Goal: Check status: Check status

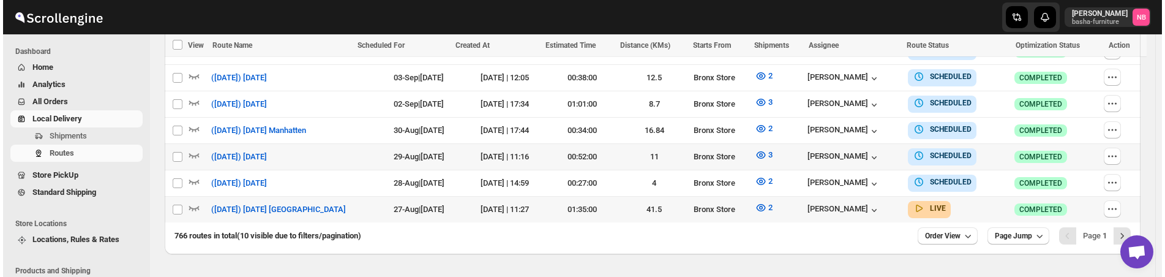
scroll to position [394, 0]
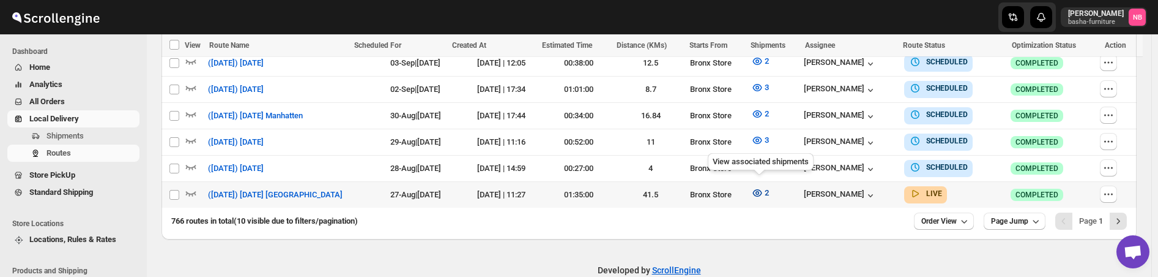
click at [756, 190] on icon "button" at bounding box center [757, 192] width 9 height 7
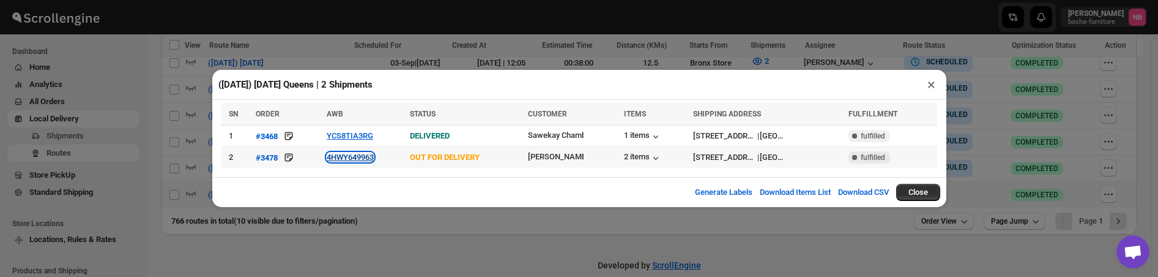
click at [343, 162] on button "4HWY649963" at bounding box center [350, 156] width 47 height 9
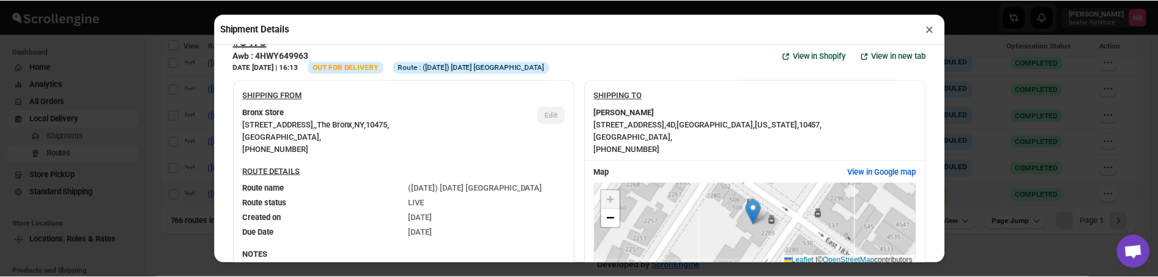
scroll to position [0, 0]
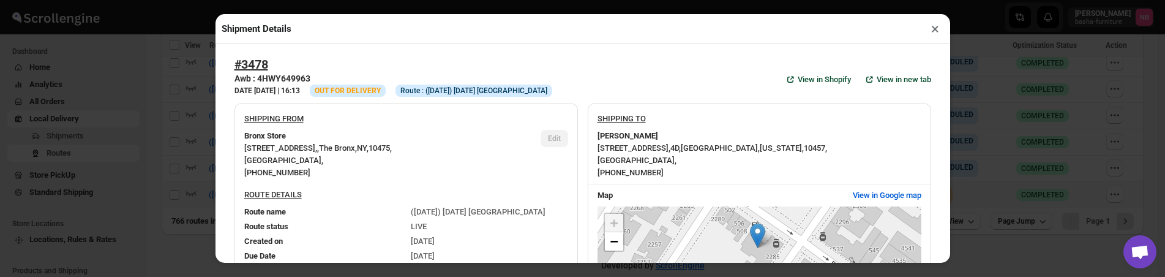
click at [188, 177] on div "Shipment Details × #3478 Awb : 4HWY649963 DATE [DATE] | 16:13 Info OUT FOR DELI…" at bounding box center [582, 138] width 1165 height 277
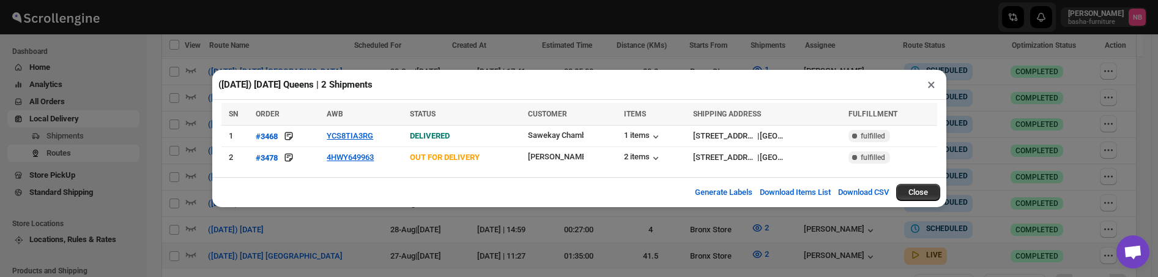
scroll to position [407, 0]
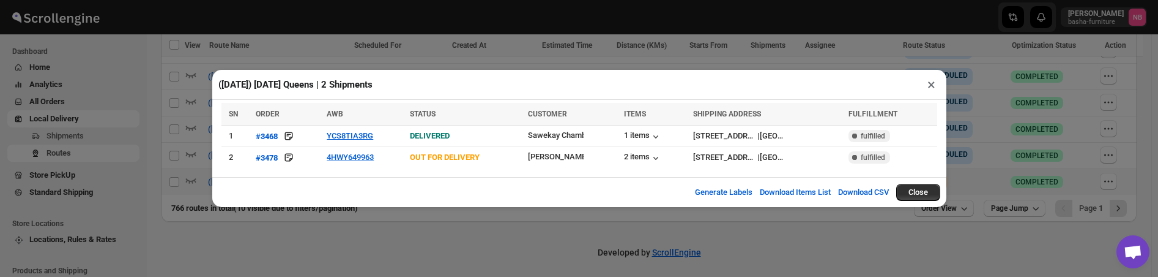
drag, startPoint x: 979, startPoint y: 237, endPoint x: 999, endPoint y: 245, distance: 21.7
click at [979, 237] on div "([DATE]) [DATE] Queens | 2 Shipments × SN ORDER AWB STATUS CUSTOMER ITEMS SHIPP…" at bounding box center [579, 138] width 1158 height 277
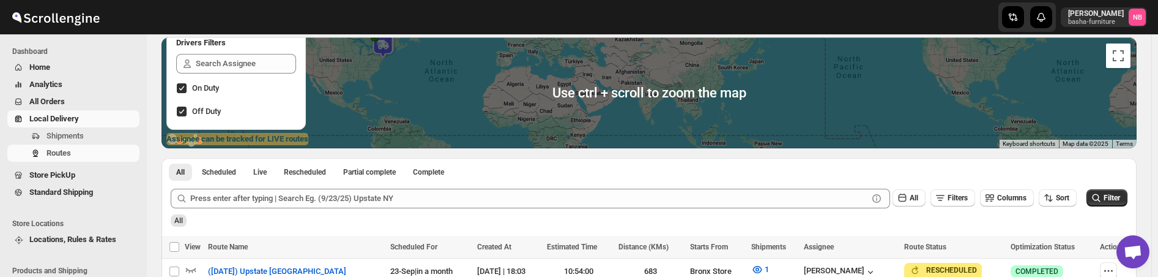
scroll to position [101, 0]
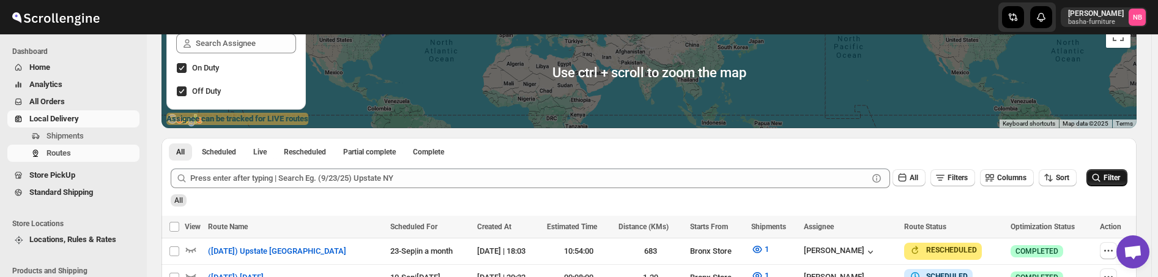
click at [1101, 174] on icon "submit" at bounding box center [1097, 177] width 8 height 8
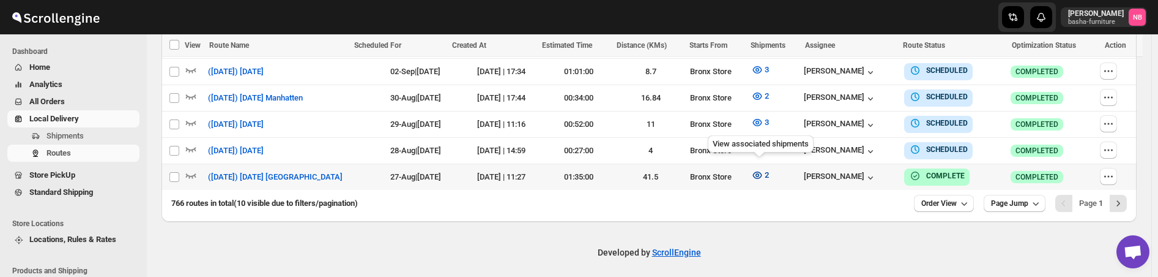
click at [759, 171] on icon "button" at bounding box center [757, 174] width 9 height 7
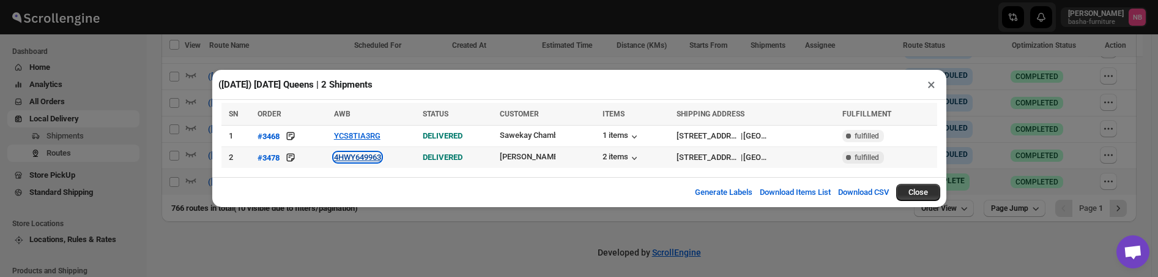
click at [358, 157] on button "4HWY649963" at bounding box center [357, 156] width 47 height 9
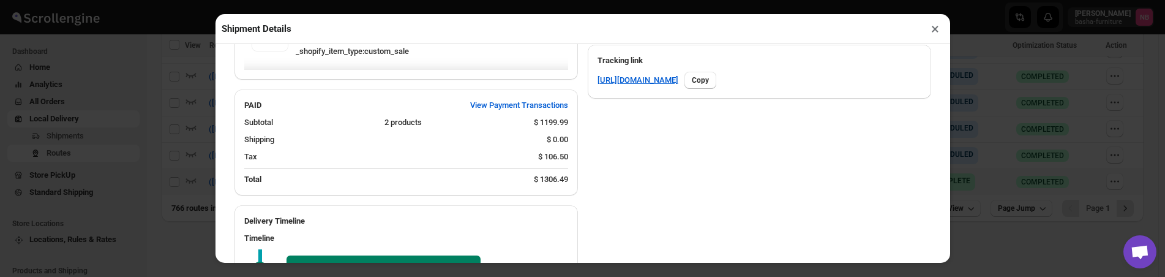
scroll to position [430, 0]
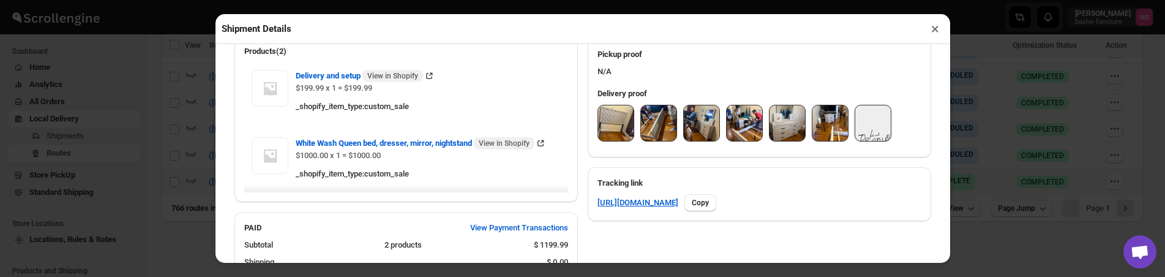
click at [615, 126] on img at bounding box center [615, 122] width 35 height 35
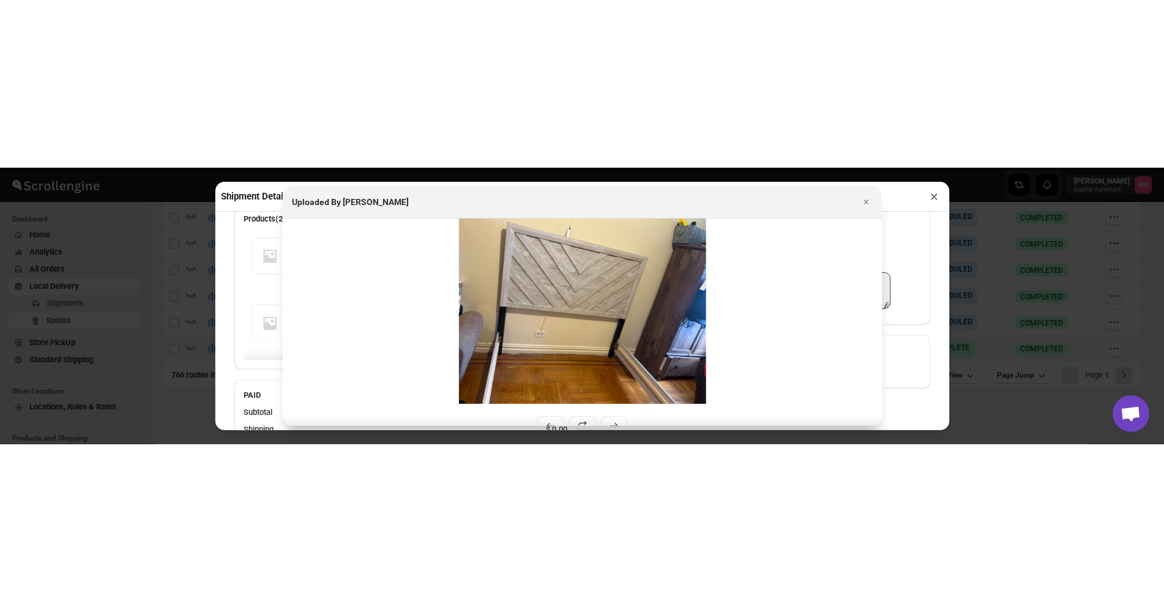
scroll to position [206, 0]
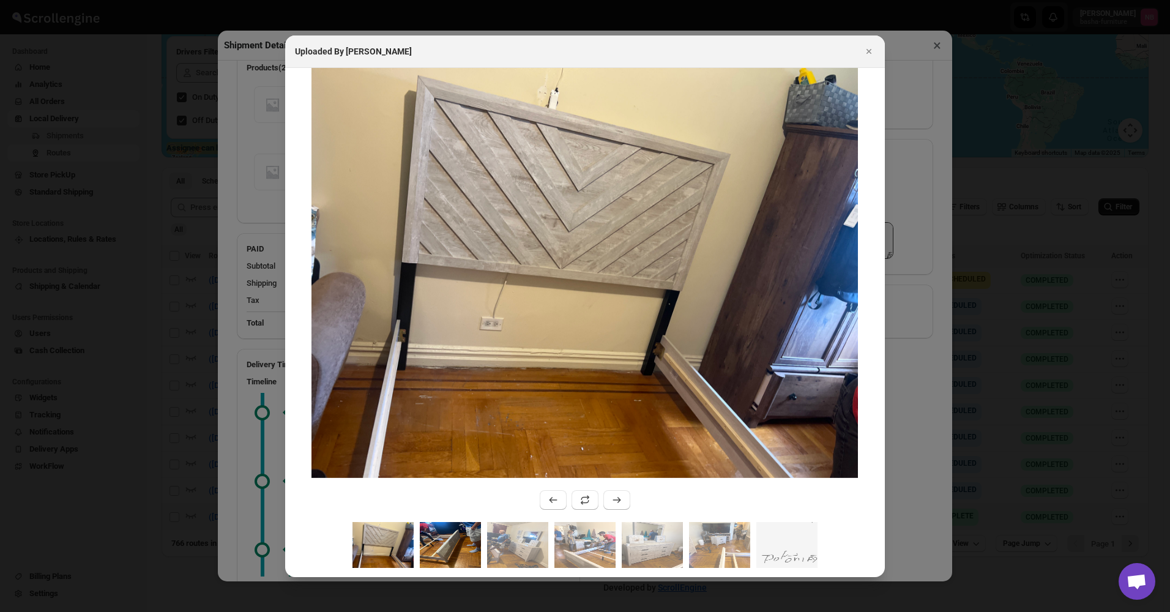
click at [458, 276] on img ":r2d9:" at bounding box center [450, 545] width 61 height 46
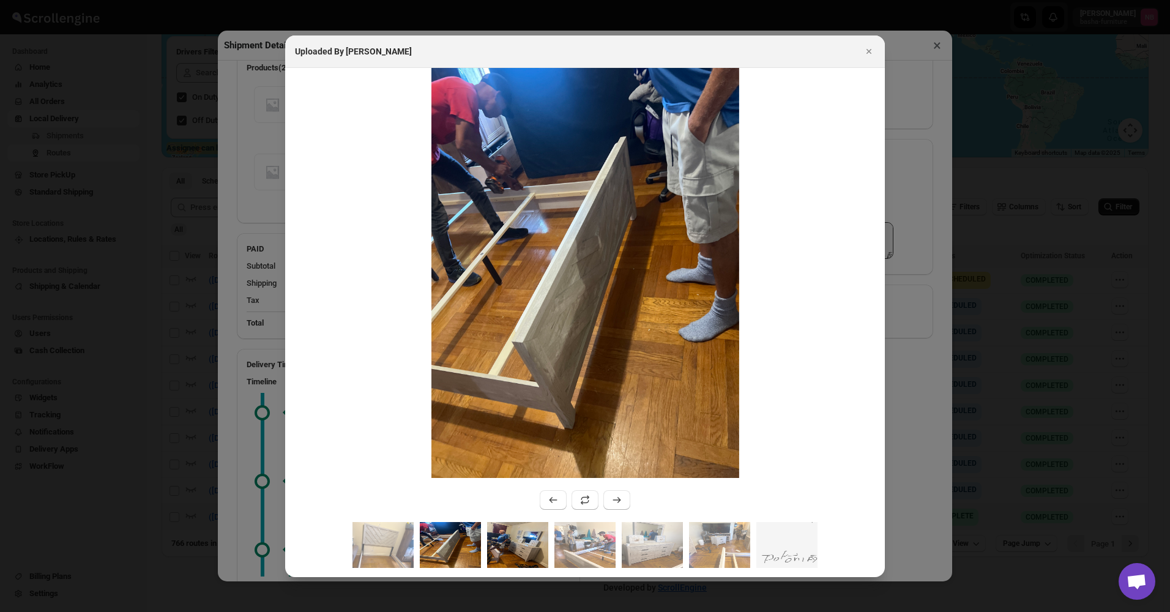
click at [516, 276] on img ":r2d9:" at bounding box center [517, 545] width 61 height 46
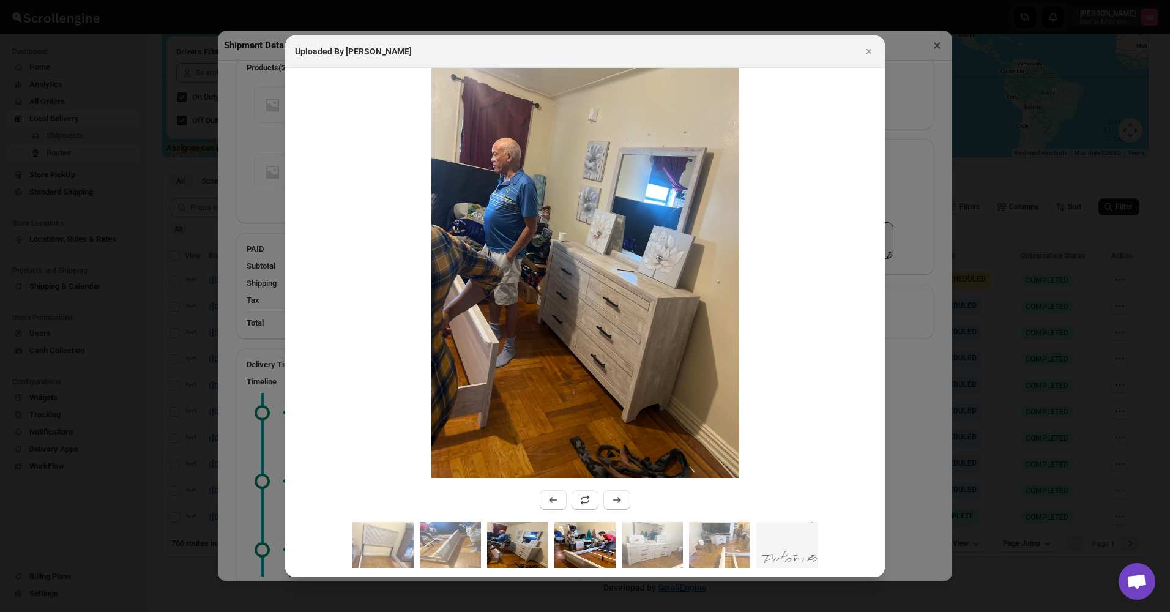
click at [566, 276] on img ":r2d9:" at bounding box center [584, 545] width 61 height 46
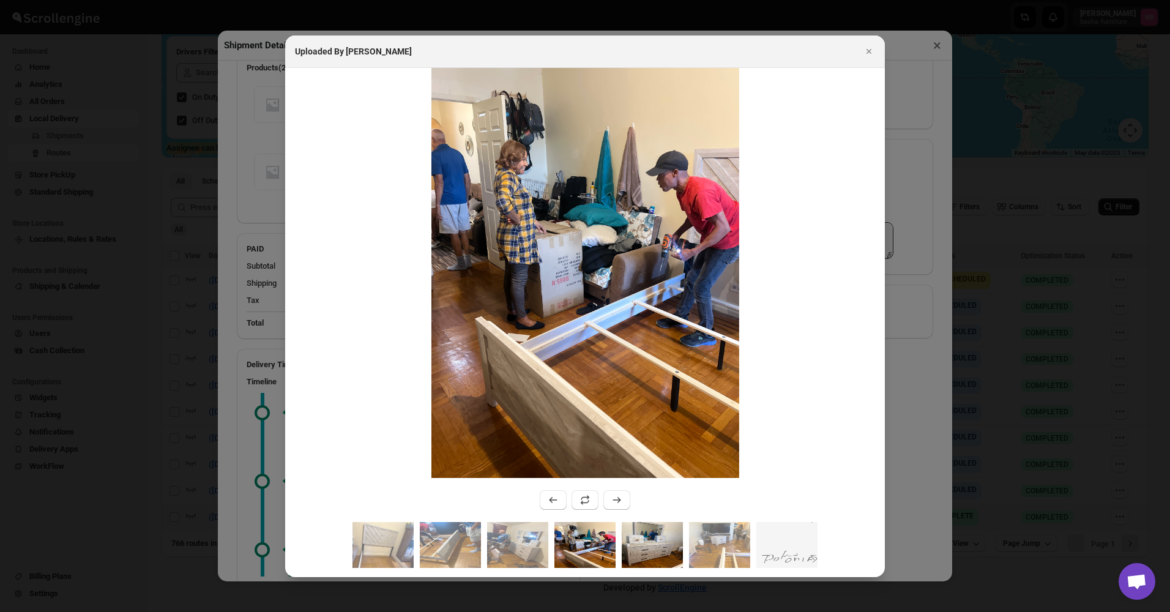
click at [635, 276] on img ":r2d9:" at bounding box center [652, 545] width 61 height 46
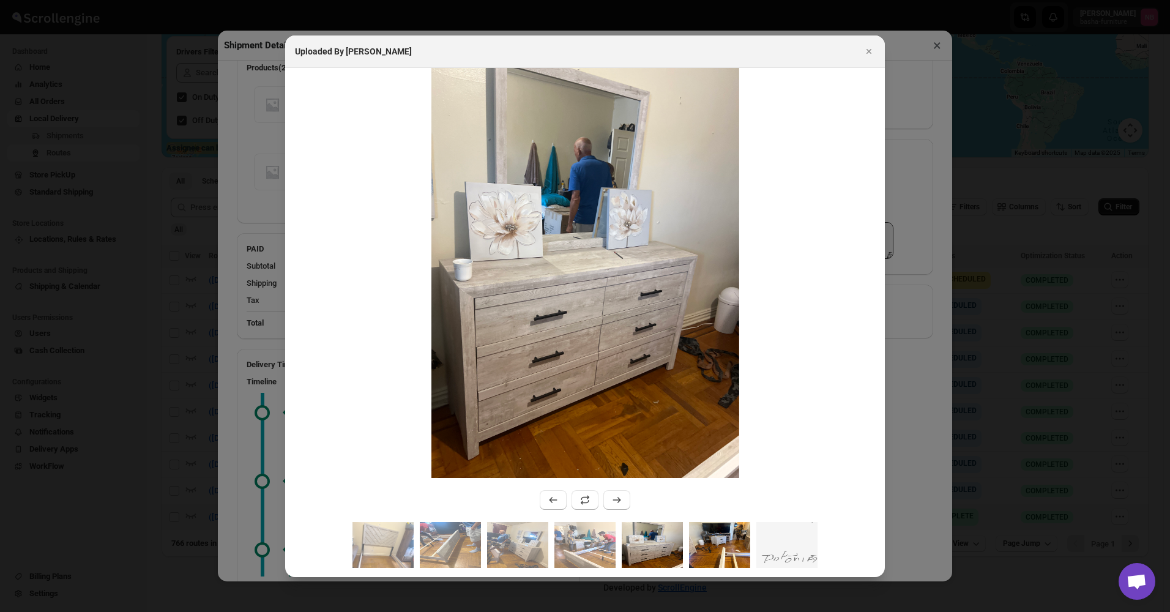
click at [699, 276] on img ":r2d9:" at bounding box center [719, 545] width 61 height 46
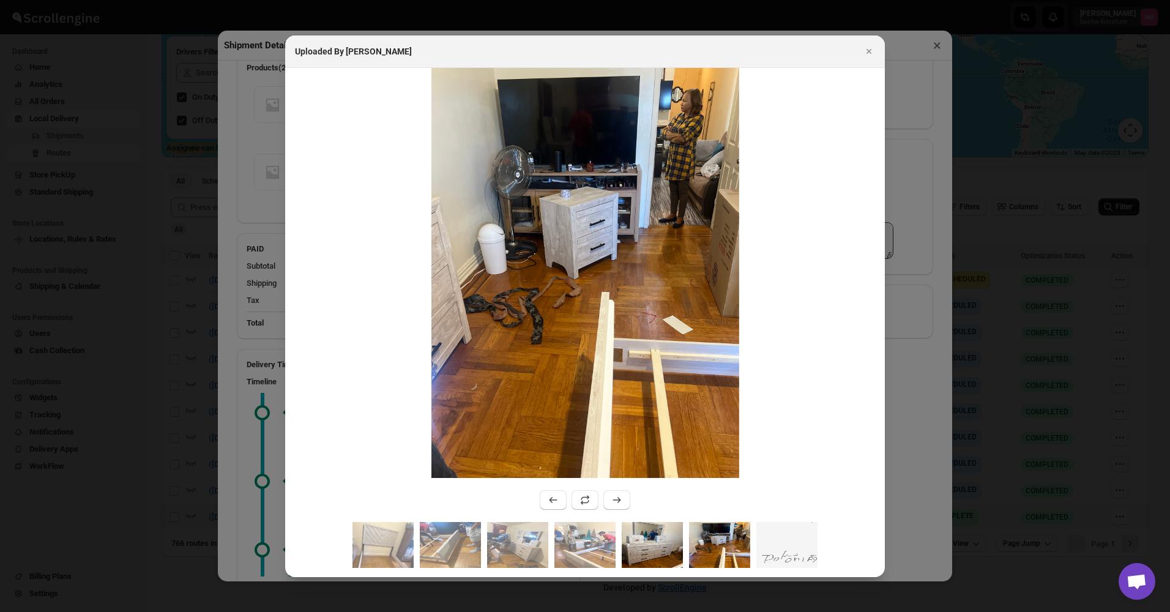
click at [656, 276] on img ":r2d9:" at bounding box center [652, 545] width 61 height 46
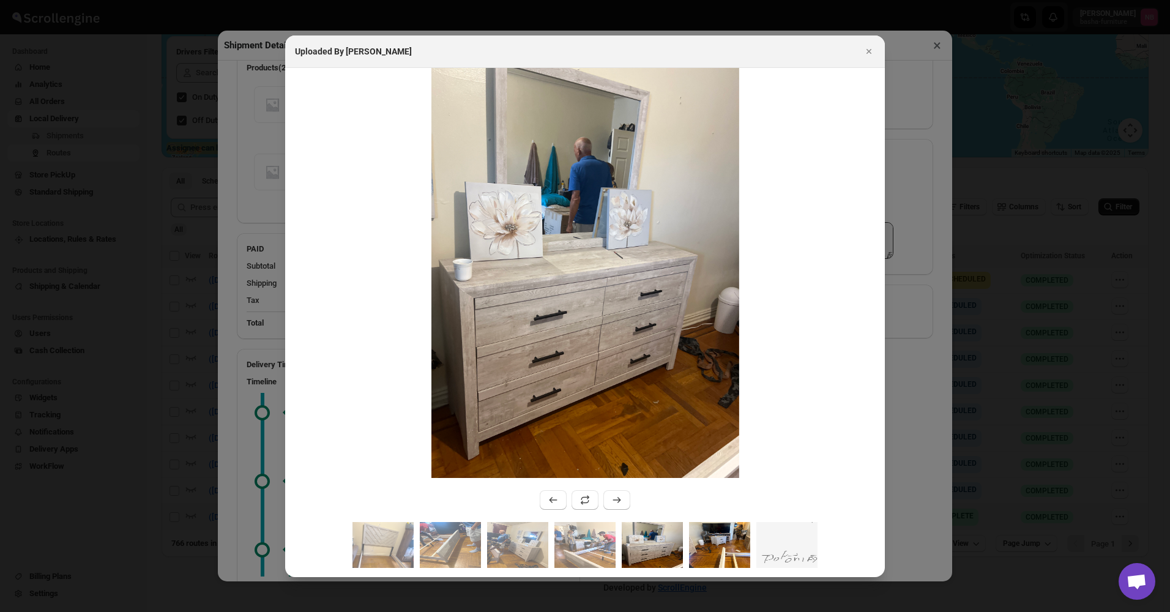
click at [733, 276] on img ":r2d9:" at bounding box center [719, 545] width 61 height 46
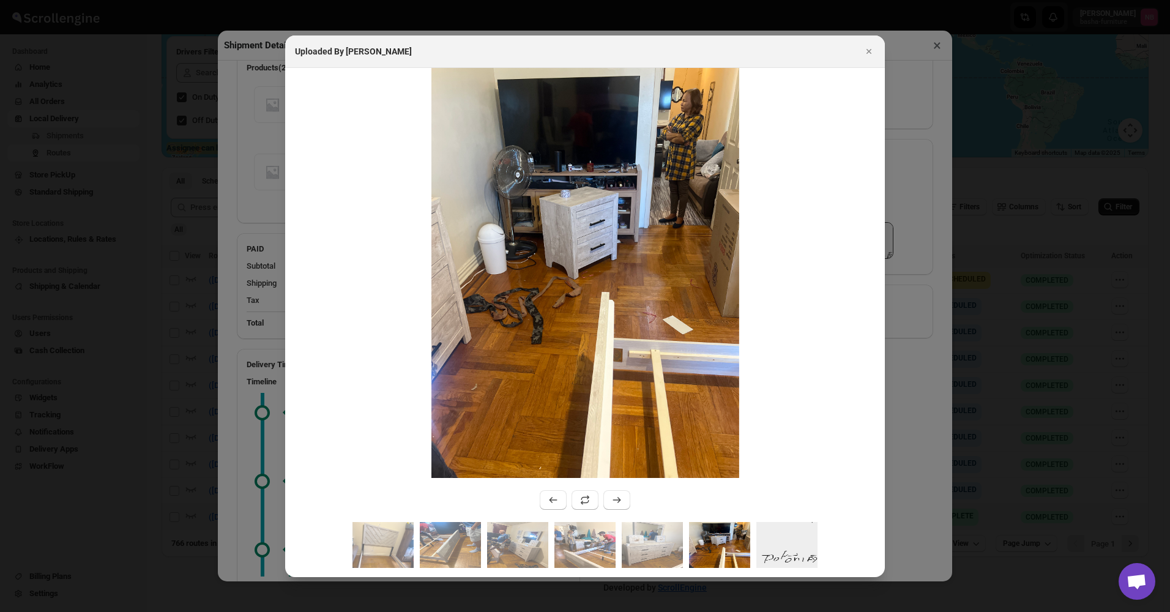
click at [764, 276] on img ":r2d9:" at bounding box center [786, 545] width 61 height 46
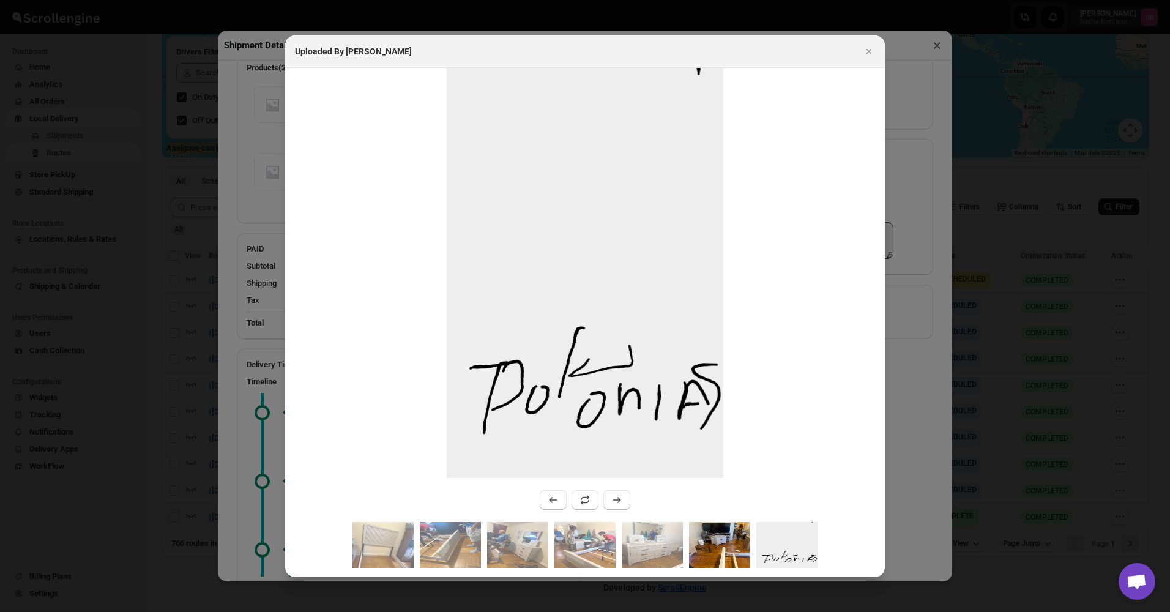
click at [712, 276] on img ":r2d9:" at bounding box center [719, 545] width 61 height 46
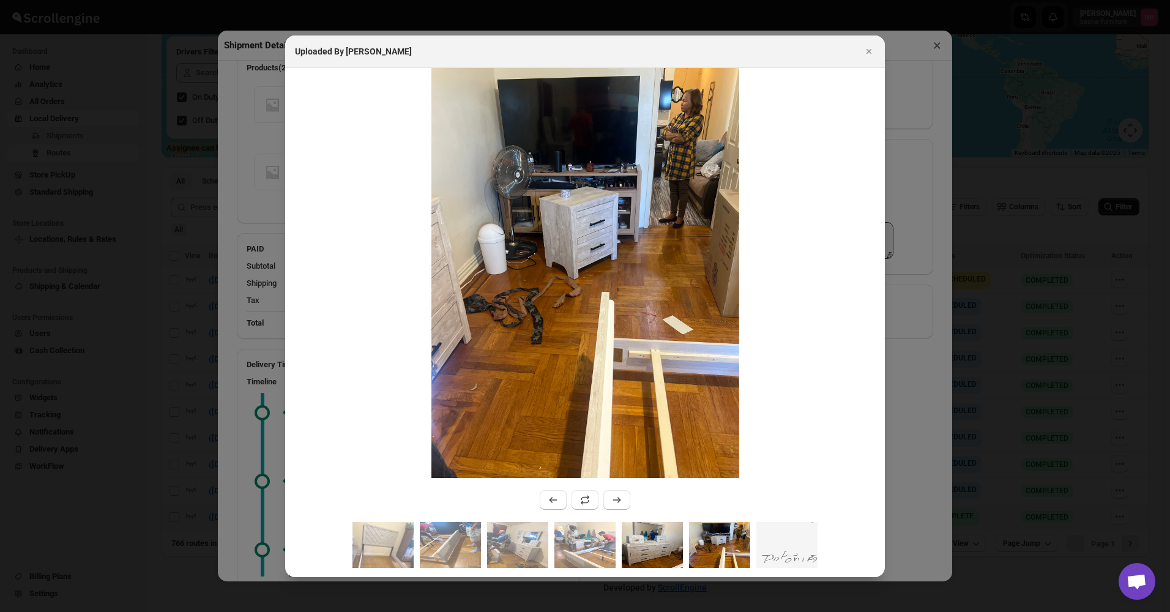
click at [647, 276] on img ":r2d9:" at bounding box center [652, 545] width 61 height 46
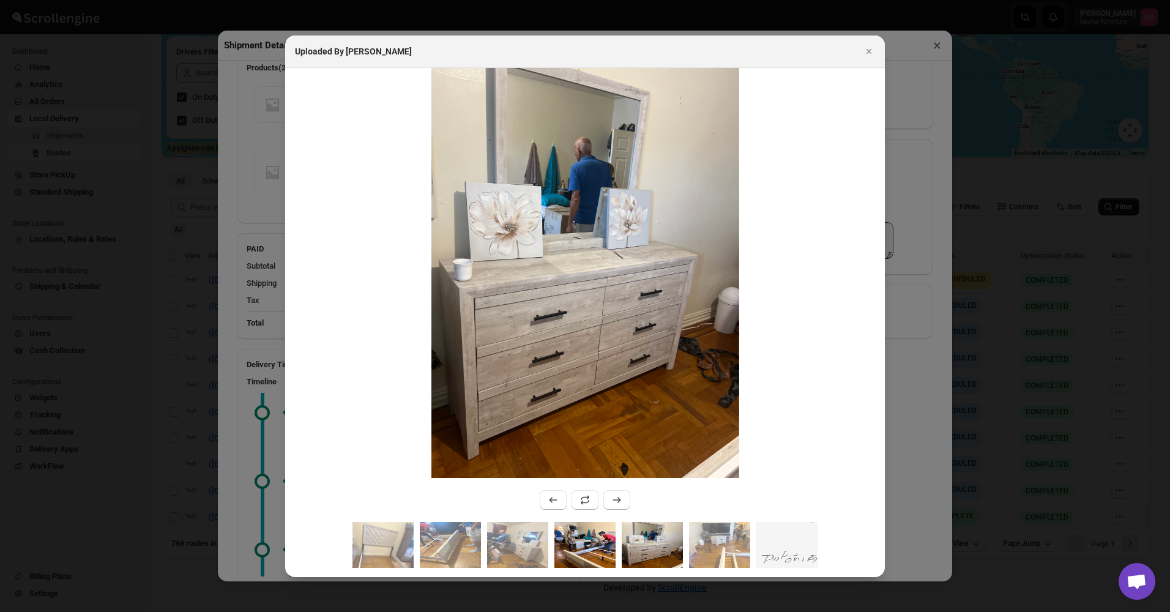
click at [566, 276] on img ":r2d9:" at bounding box center [584, 545] width 61 height 46
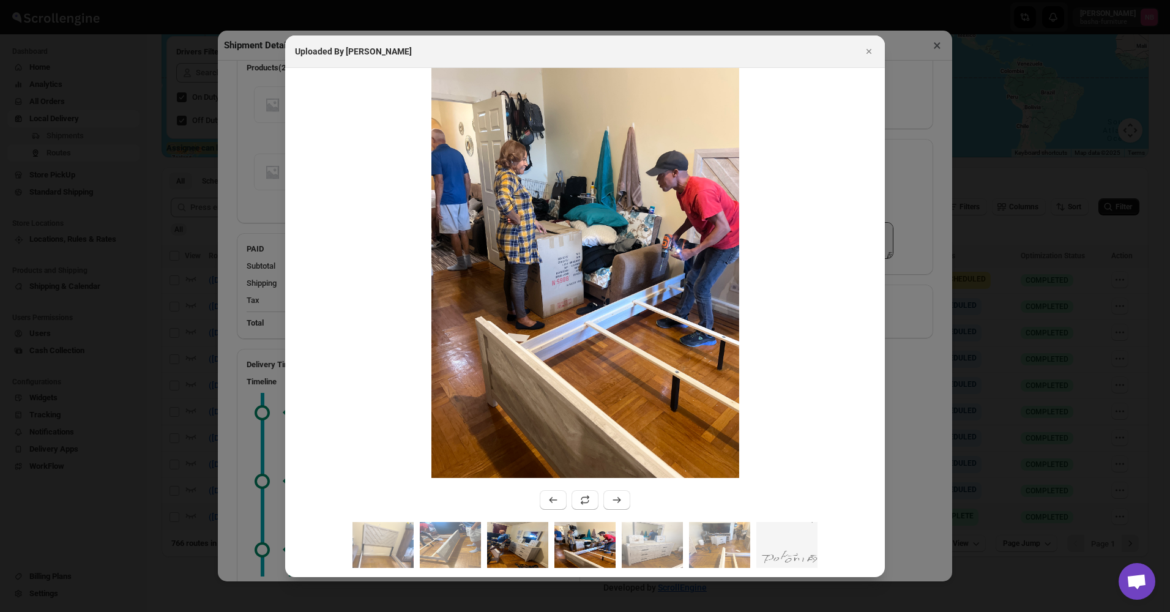
click at [517, 276] on img ":r2d9:" at bounding box center [517, 545] width 61 height 46
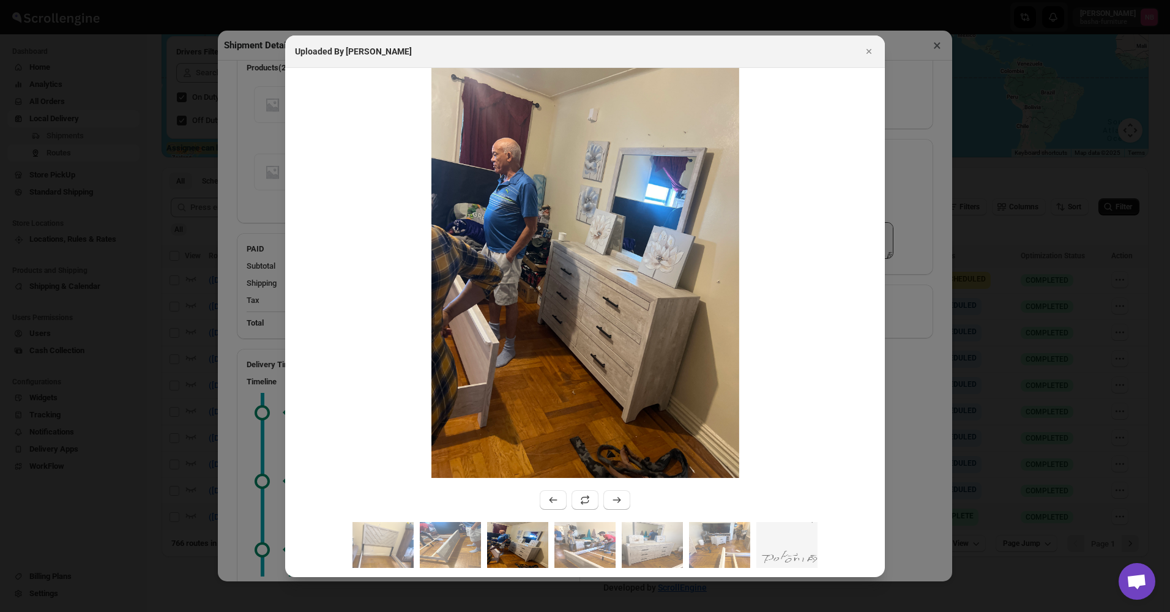
click at [638, 276] on div ":r2d9:" at bounding box center [585, 549] width 600 height 55
click at [577, 276] on img ":r2d9:" at bounding box center [584, 545] width 61 height 46
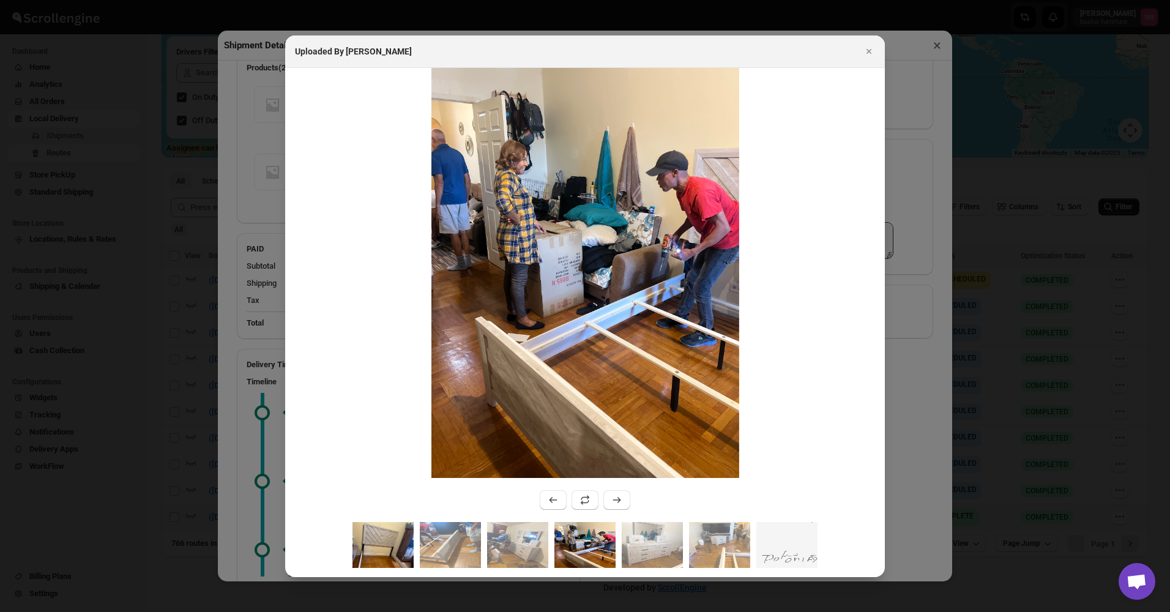
click at [407, 276] on img ":r2d9:" at bounding box center [382, 545] width 61 height 46
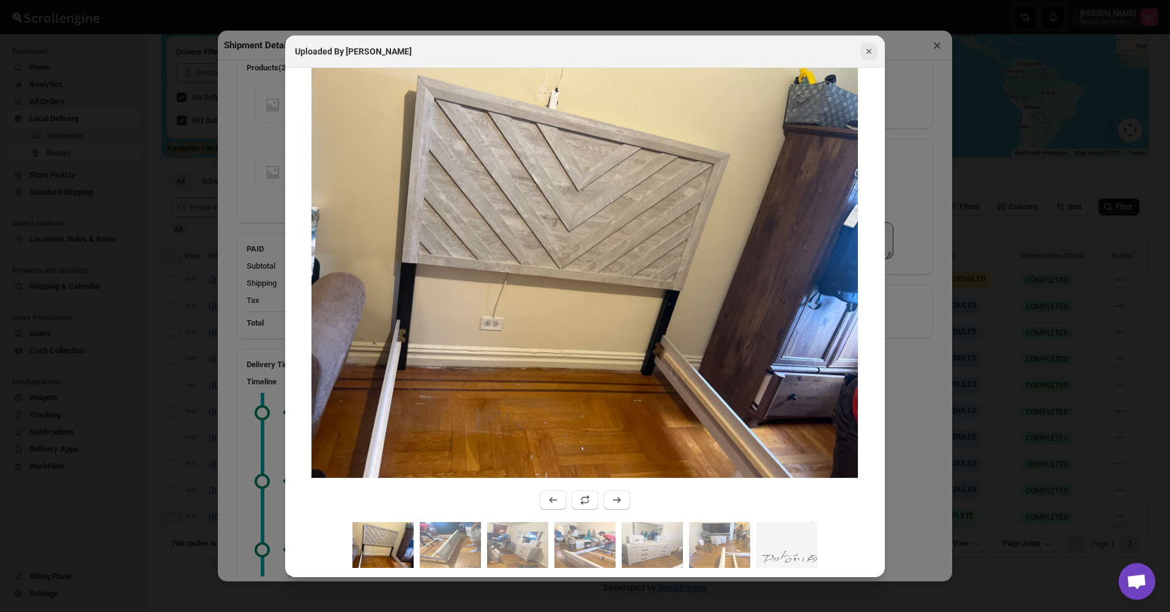
click at [860, 52] on button "Close" at bounding box center [868, 51] width 17 height 17
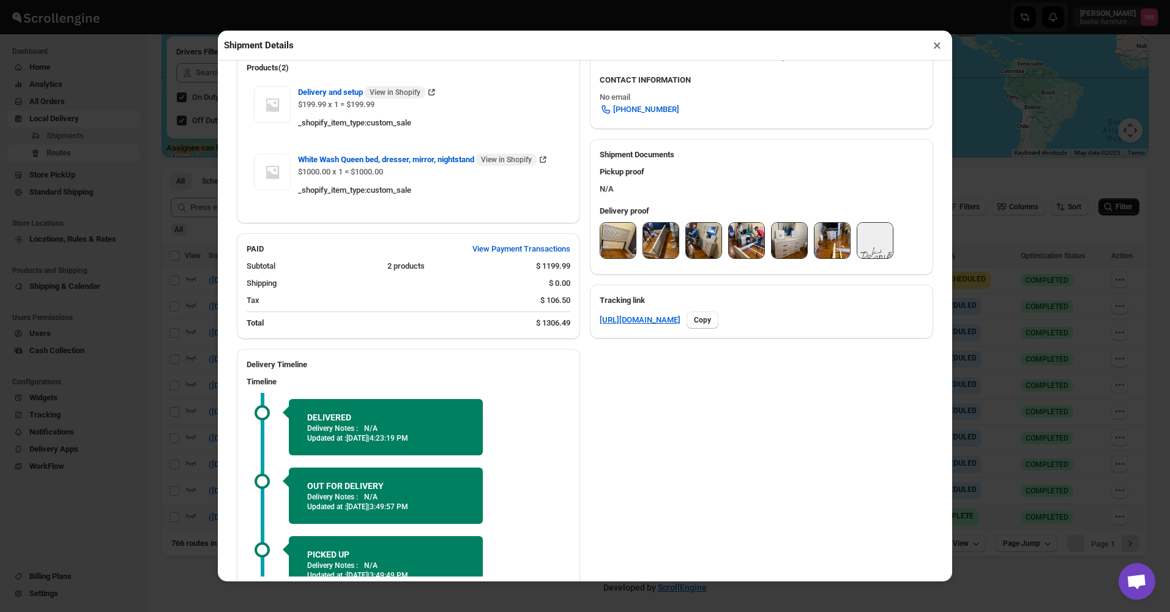
click at [937, 48] on button "×" at bounding box center [937, 45] width 18 height 17
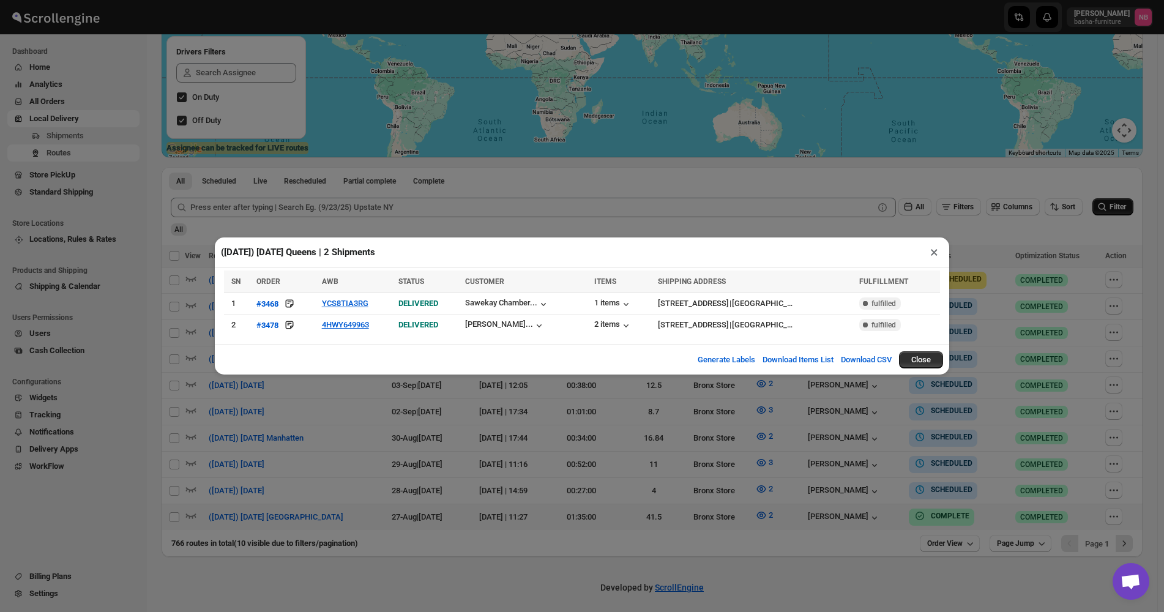
click at [727, 276] on div "([DATE]) [DATE] Queens | 2 Shipments × SN ORDER AWB STATUS CUSTOMER ITEMS SHIPP…" at bounding box center [582, 306] width 1164 height 612
